Goal: Transaction & Acquisition: Purchase product/service

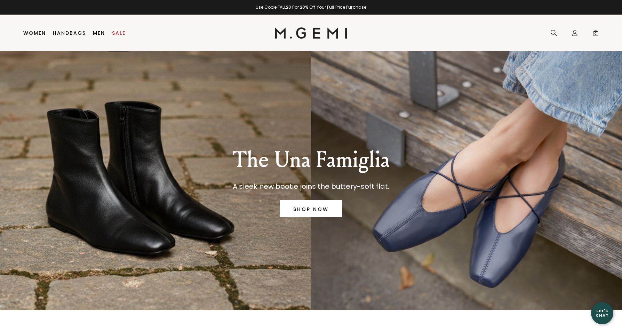
click at [117, 30] on link "Sale" at bounding box center [119, 33] width 14 height 6
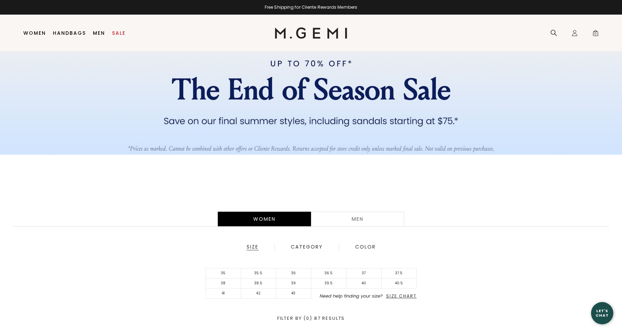
scroll to position [15, 0]
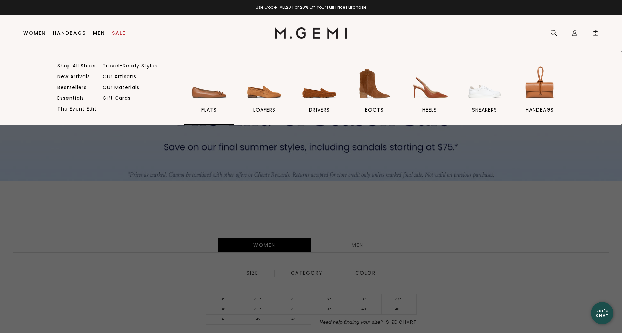
click at [208, 99] on img at bounding box center [209, 83] width 39 height 39
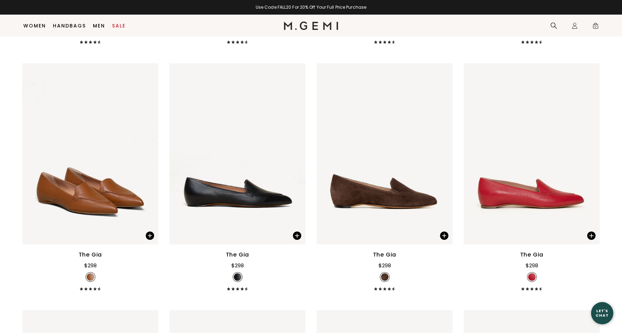
scroll to position [725, 0]
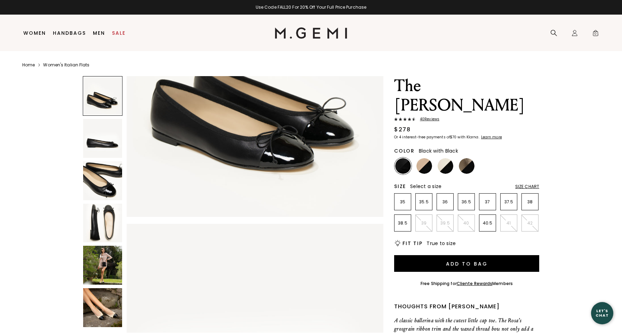
click at [97, 298] on img at bounding box center [102, 307] width 39 height 39
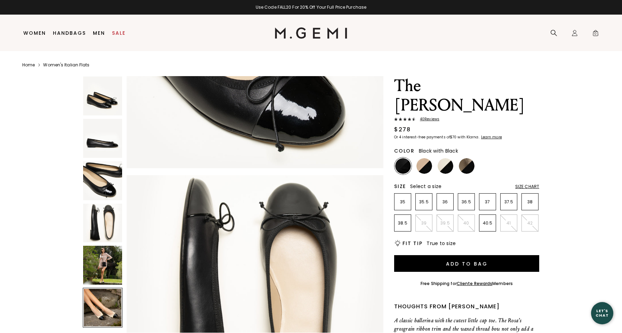
scroll to position [481, 0]
